Goal: Task Accomplishment & Management: Use online tool/utility

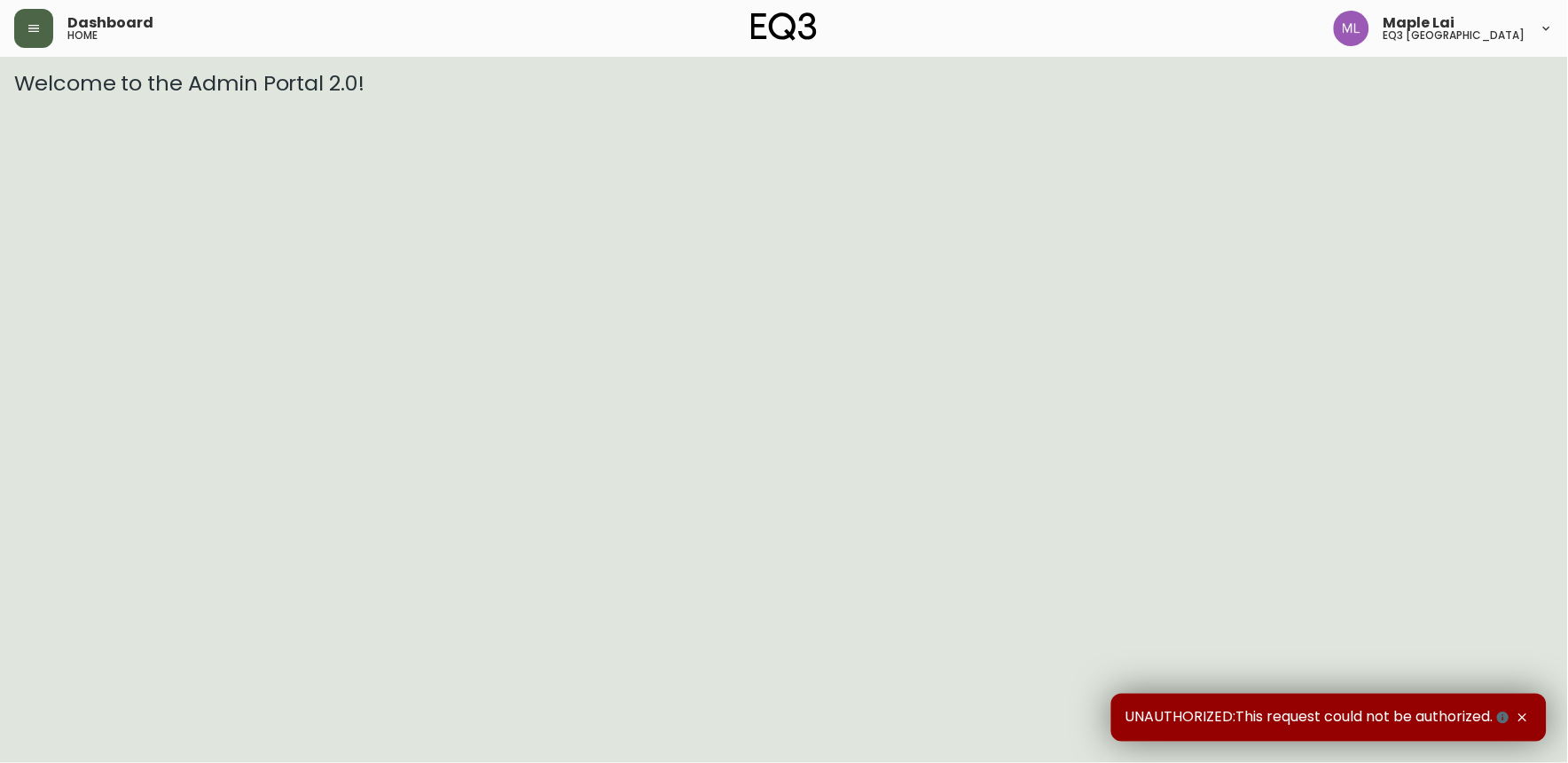
click at [30, 34] on icon "button" at bounding box center [33, 28] width 14 height 14
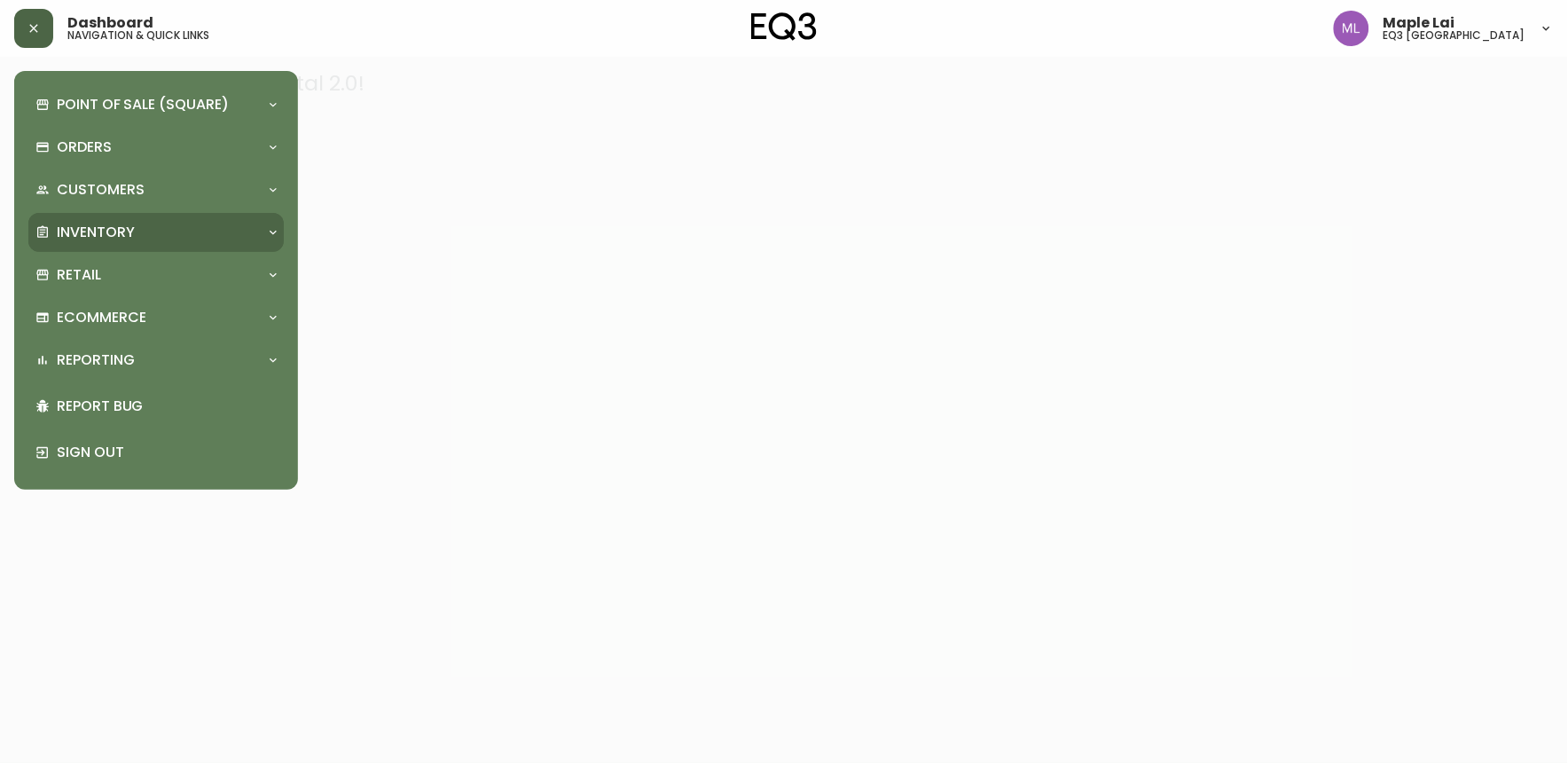
click at [134, 223] on p "Inventory" at bounding box center [95, 232] width 78 height 20
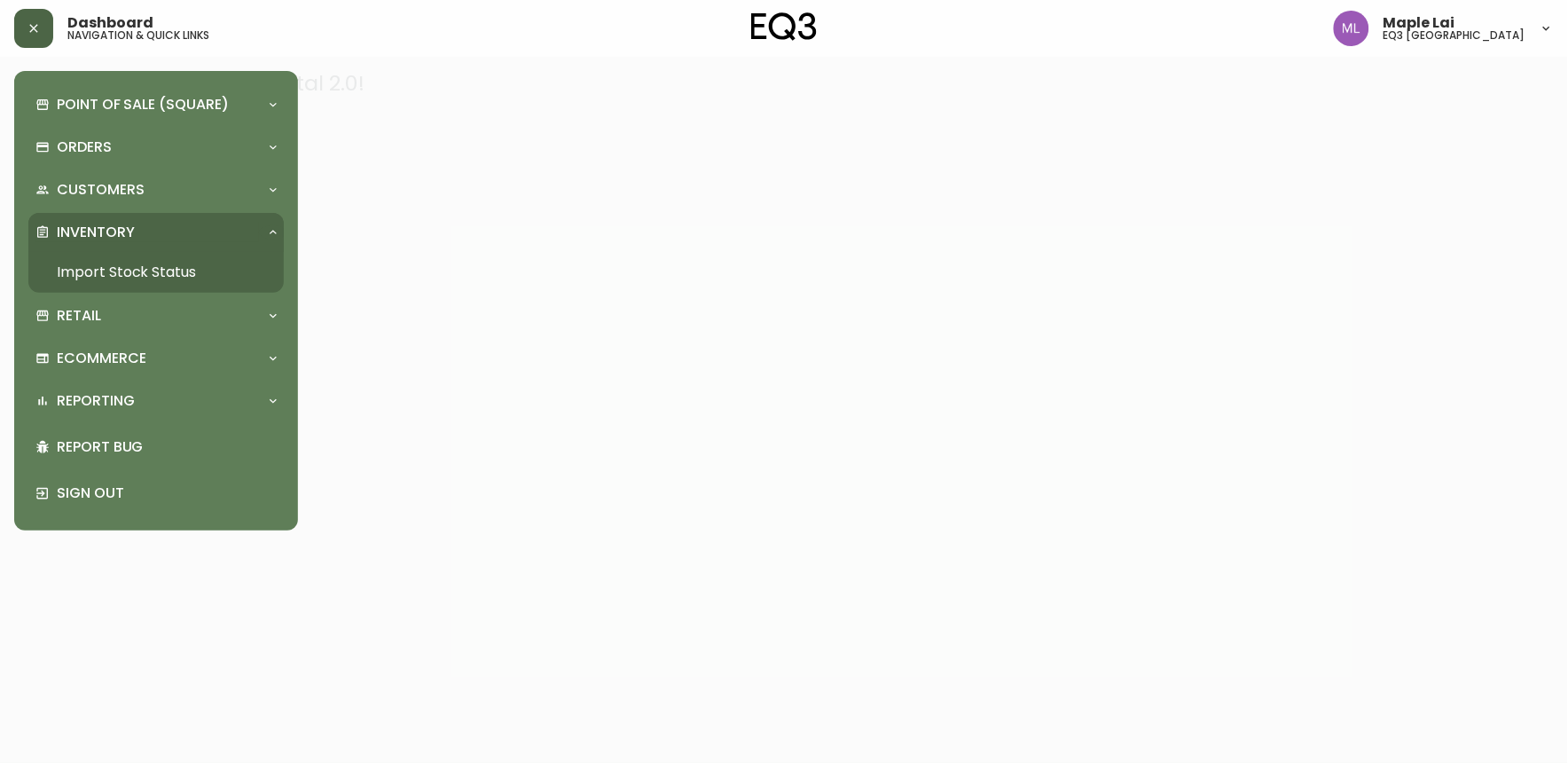
click at [165, 272] on link "Import Stock Status" at bounding box center [155, 272] width 255 height 41
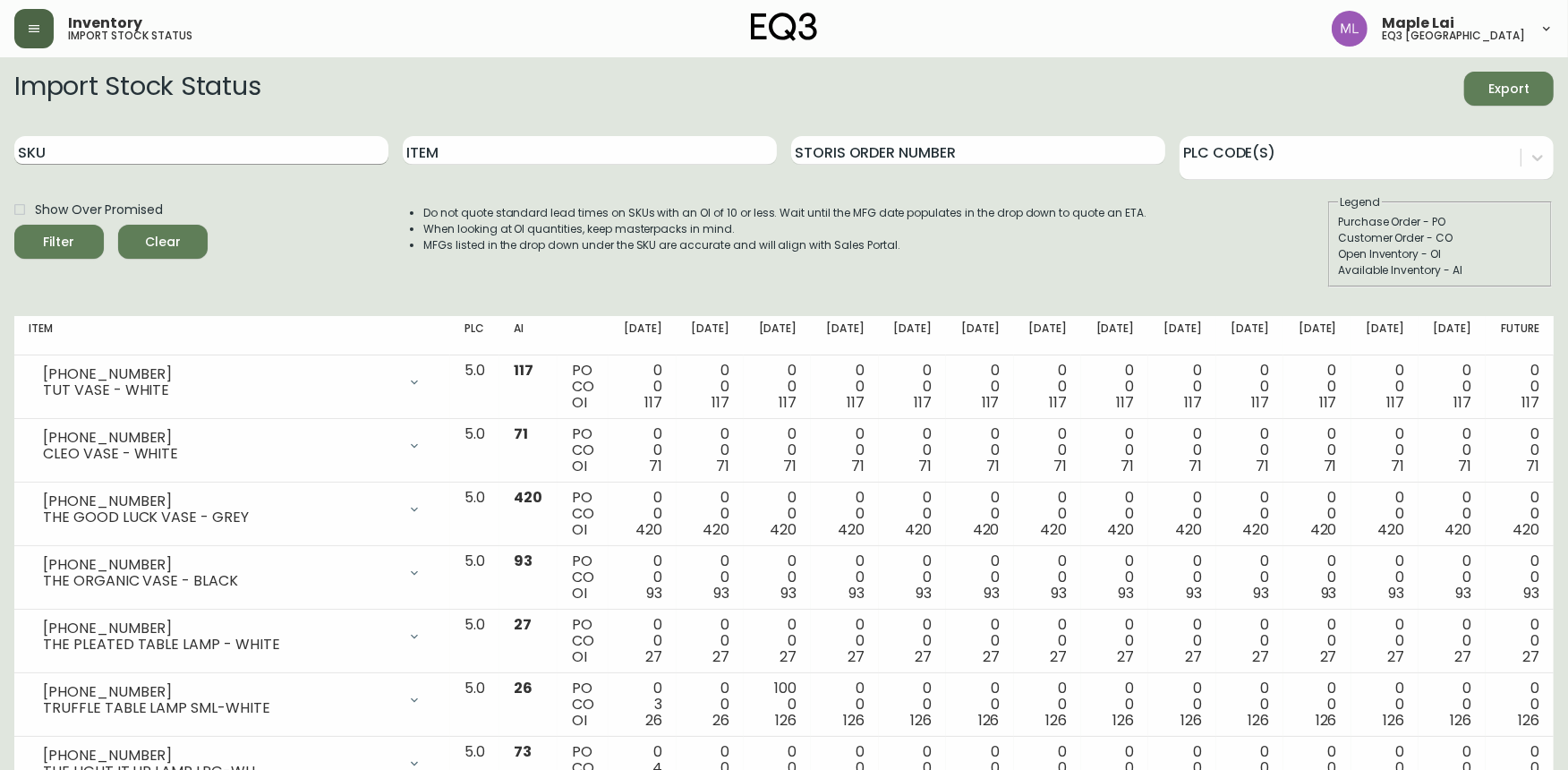
click at [275, 148] on input "SKU" at bounding box center [201, 150] width 374 height 28
paste input "[PHONE_NUMBER]"
type input "[PHONE_NUMBER]"
click at [14, 225] on button "Filter" at bounding box center [59, 242] width 90 height 34
